Goal: Ask a question

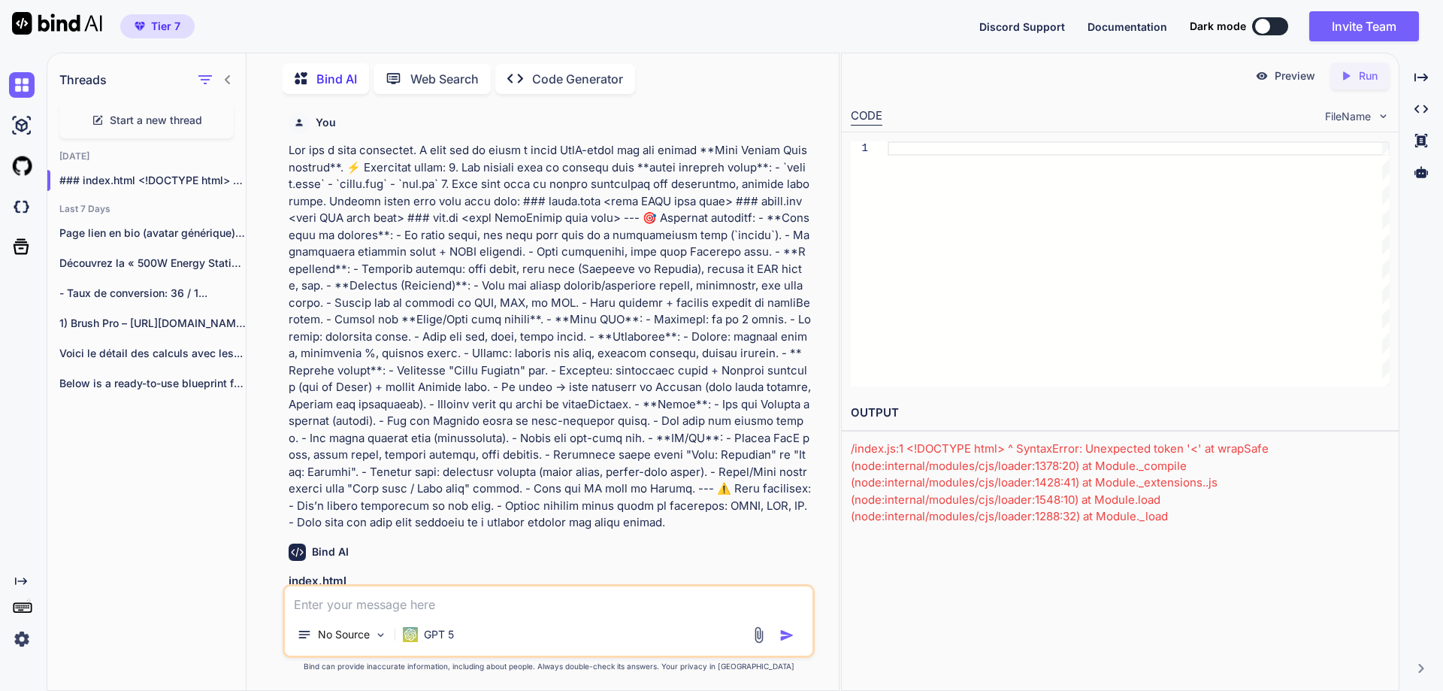
click at [639, 603] on textarea at bounding box center [549, 599] width 528 height 27
click at [882, 85] on div "Preview Created with Pixso. Run" at bounding box center [1120, 75] width 557 height 45
click at [752, 85] on div "Bind AI Web Search Created with Pixso. Code Generator" at bounding box center [530, 78] width 495 height 31
click at [919, 146] on div at bounding box center [1139, 263] width 502 height 245
click at [952, 225] on div at bounding box center [1139, 263] width 502 height 245
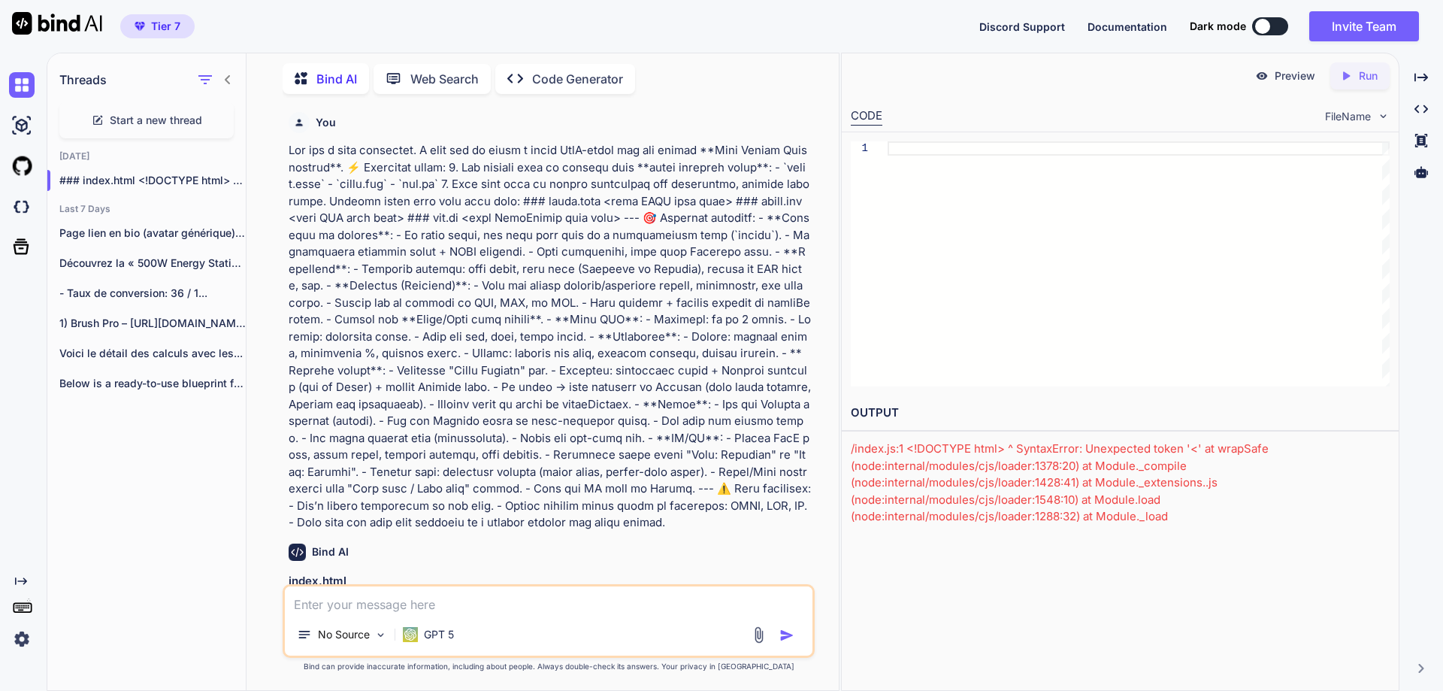
click at [930, 93] on div "Preview Created with Pixso. Run" at bounding box center [1120, 75] width 557 height 45
click at [964, 241] on div at bounding box center [1139, 263] width 502 height 245
click at [943, 213] on div at bounding box center [1139, 263] width 502 height 245
click at [931, 113] on div "CODE FileName" at bounding box center [1120, 114] width 557 height 33
click at [909, 567] on div "Preview Created with Pixso. Run CODE FileName 1 OUTPUT /index.js:1 <!DOCTYPE ht…" at bounding box center [1120, 372] width 558 height 638
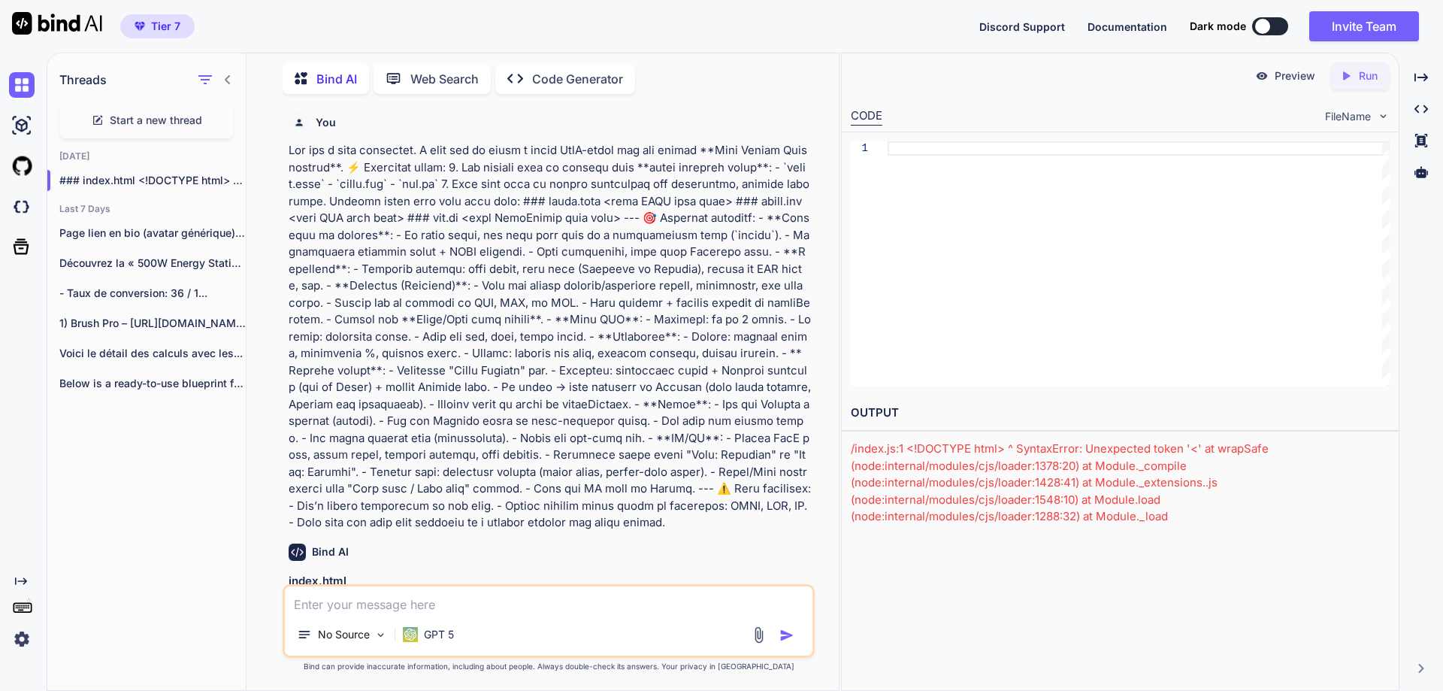
click at [912, 150] on div at bounding box center [1139, 263] width 502 height 245
click at [891, 83] on div "Preview Created with Pixso. Run" at bounding box center [1120, 75] width 557 height 45
click at [903, 148] on div at bounding box center [1139, 263] width 502 height 245
click at [969, 196] on div at bounding box center [1139, 263] width 502 height 245
click at [530, 600] on textarea at bounding box center [549, 599] width 528 height 27
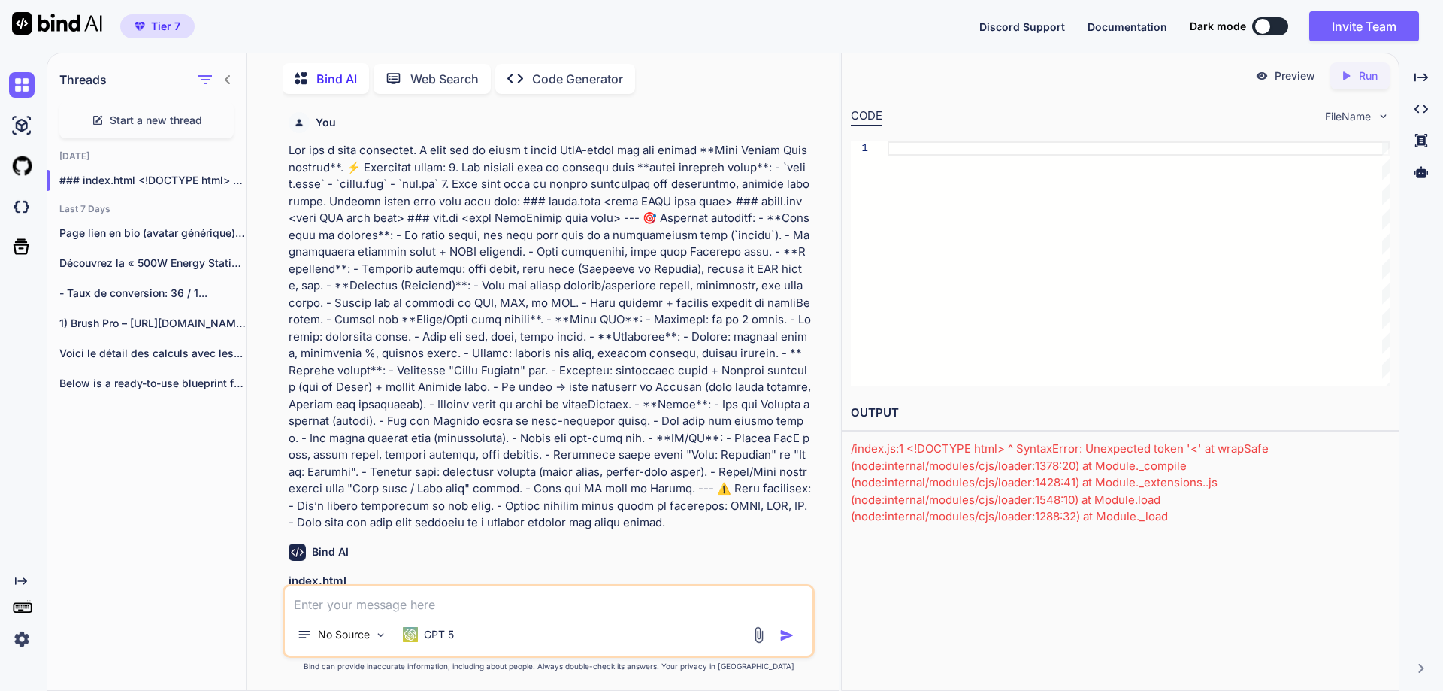
click at [903, 149] on div at bounding box center [1139, 263] width 502 height 245
click at [401, 597] on textarea at bounding box center [549, 599] width 528 height 27
click at [947, 144] on div at bounding box center [1139, 263] width 502 height 245
click at [493, 597] on textarea at bounding box center [549, 599] width 528 height 27
click at [909, 150] on div at bounding box center [1139, 263] width 502 height 245
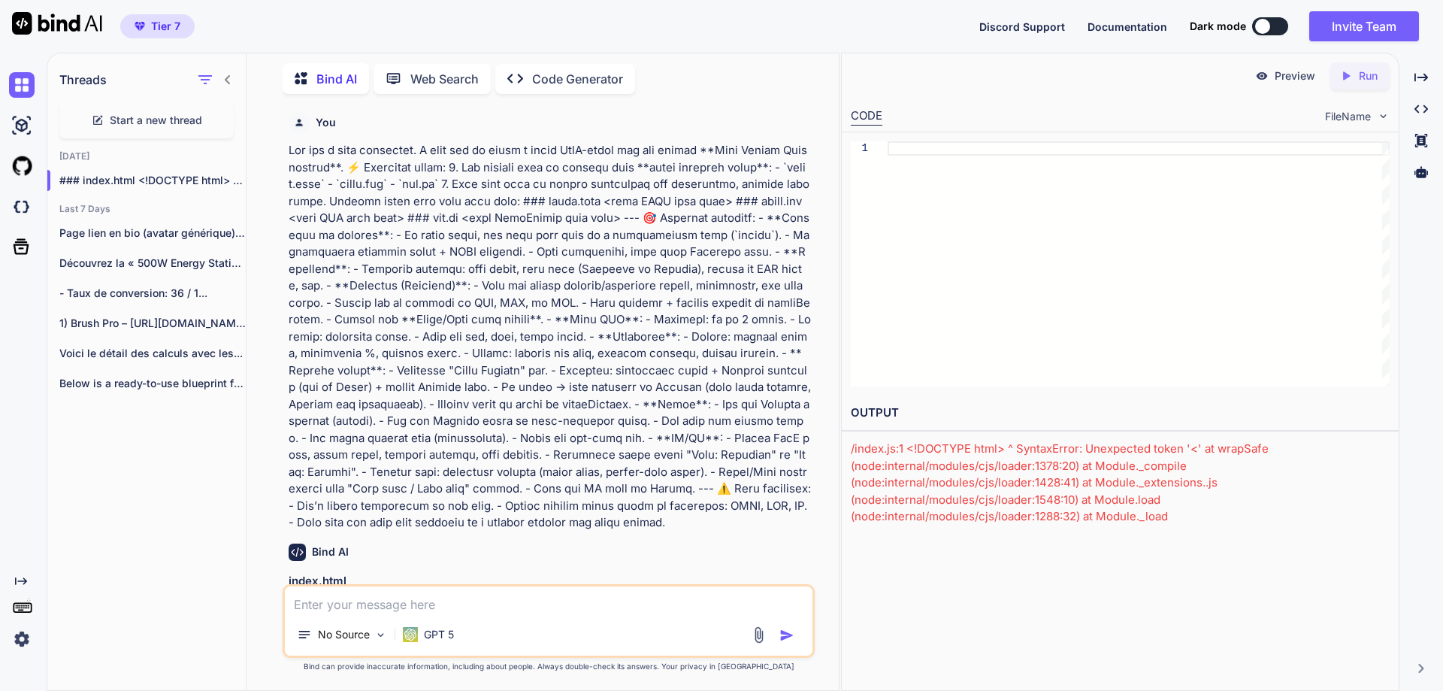
click at [936, 231] on div at bounding box center [1139, 263] width 502 height 245
click at [943, 149] on div at bounding box center [1139, 263] width 502 height 245
click at [974, 148] on div at bounding box center [1139, 263] width 502 height 245
